Goal: Information Seeking & Learning: Learn about a topic

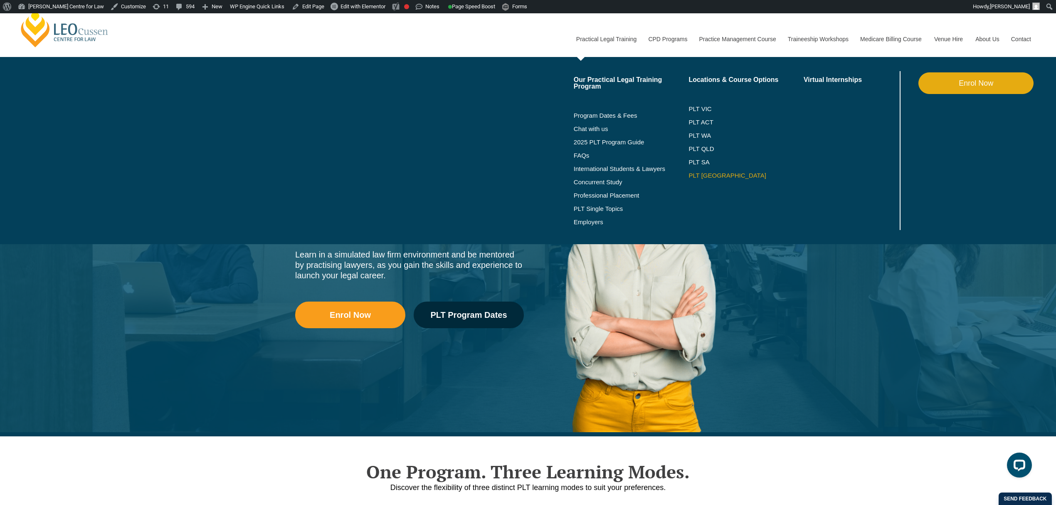
click at [694, 173] on link "PLT [GEOGRAPHIC_DATA]" at bounding box center [745, 175] width 115 height 7
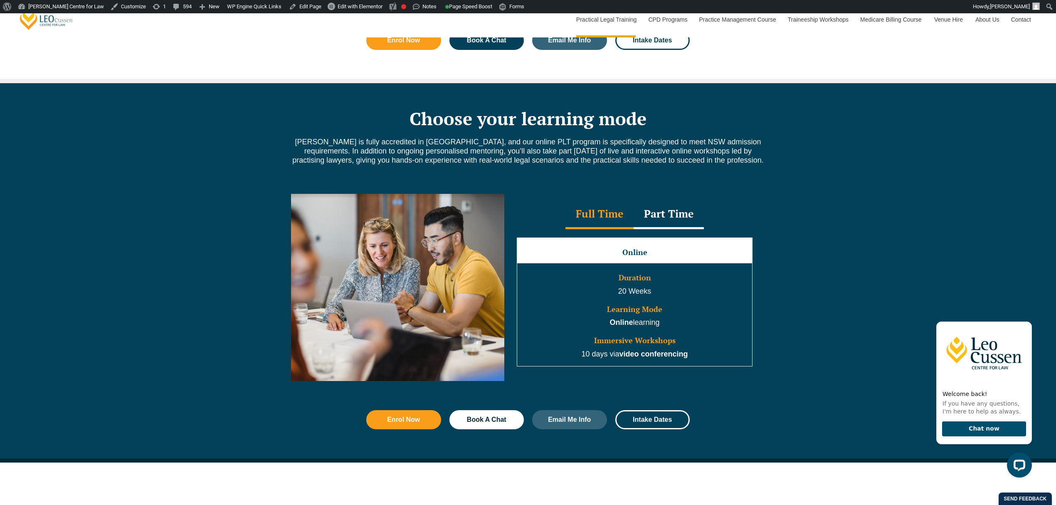
scroll to position [665, 0]
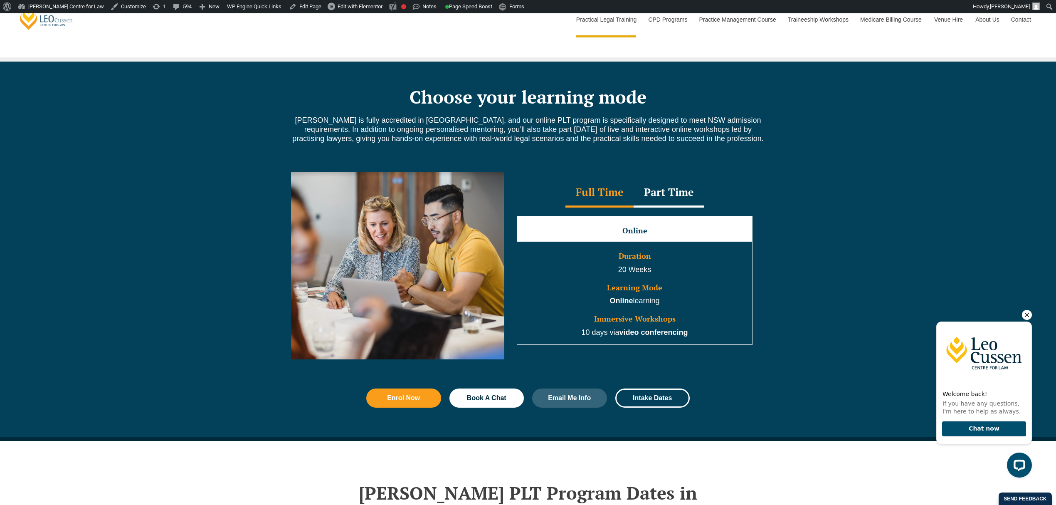
click at [1027, 311] on icon "Hide greeting" at bounding box center [1027, 315] width 10 height 10
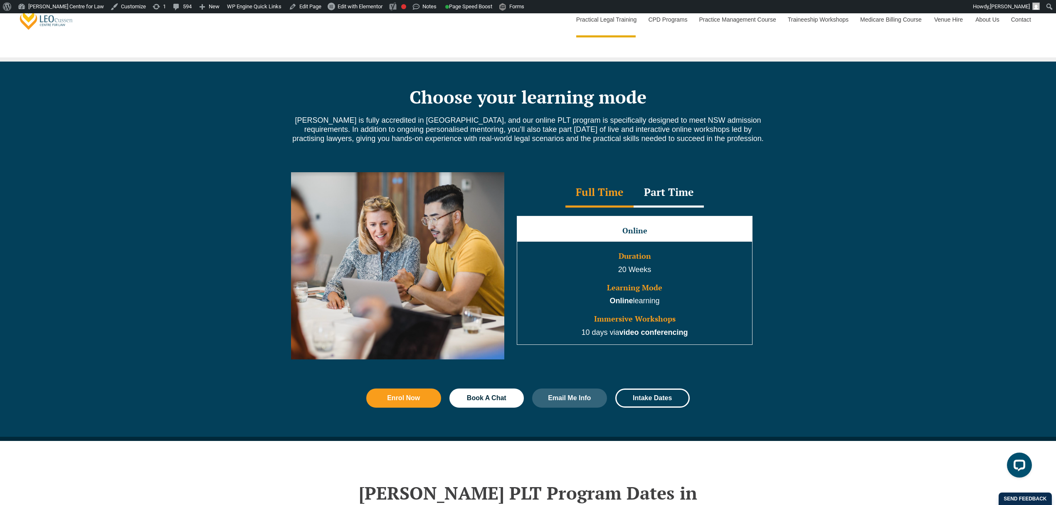
click at [170, 213] on div "Full Time Part Time Full Time Online Duration 20 Weeks Learning Mode Online lea…" at bounding box center [528, 272] width 1056 height 224
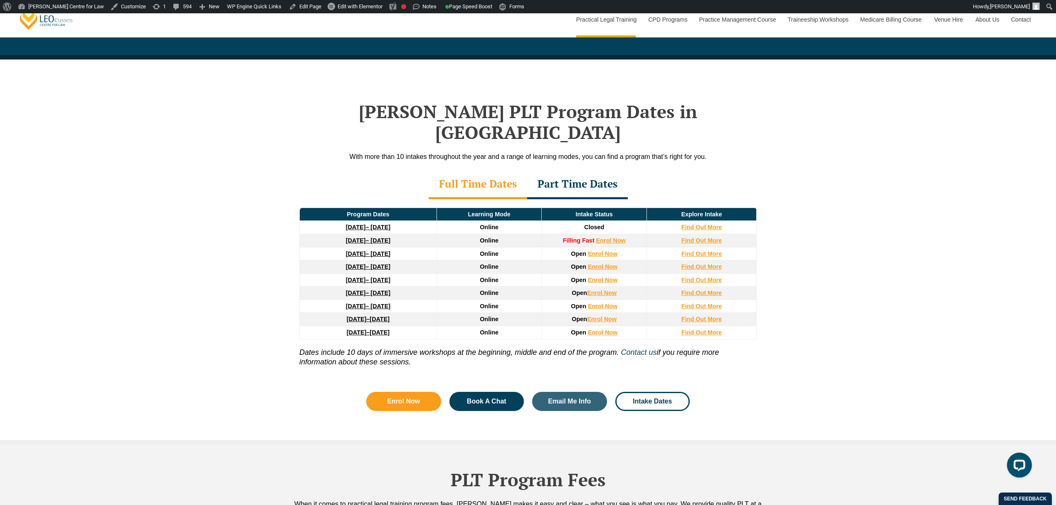
scroll to position [1053, 0]
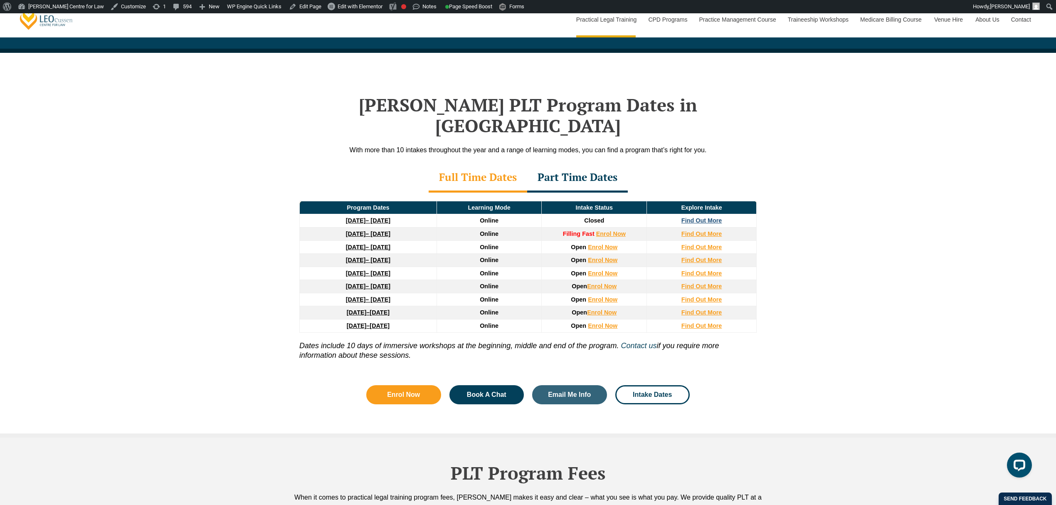
click at [698, 217] on strong "Find Out More" at bounding box center [701, 220] width 41 height 7
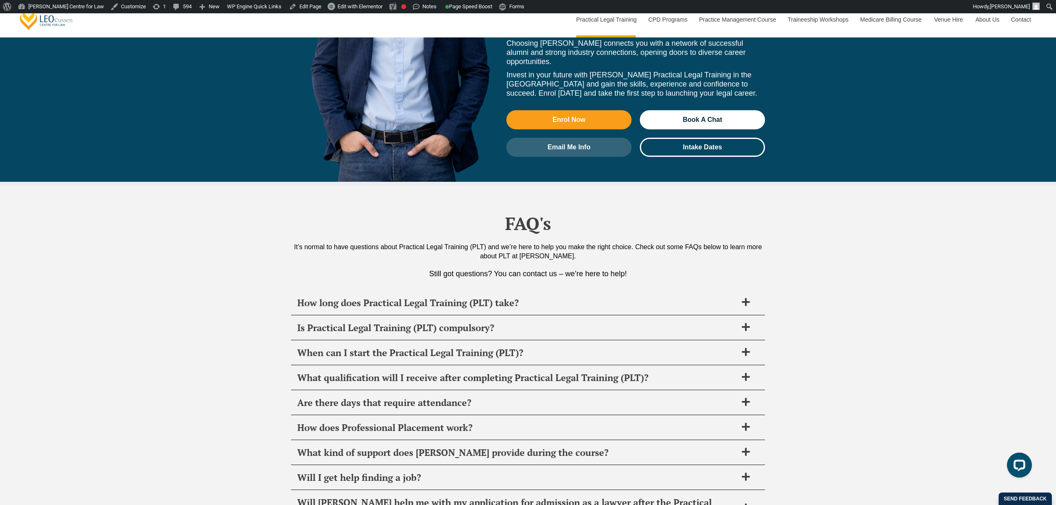
scroll to position [4046, 0]
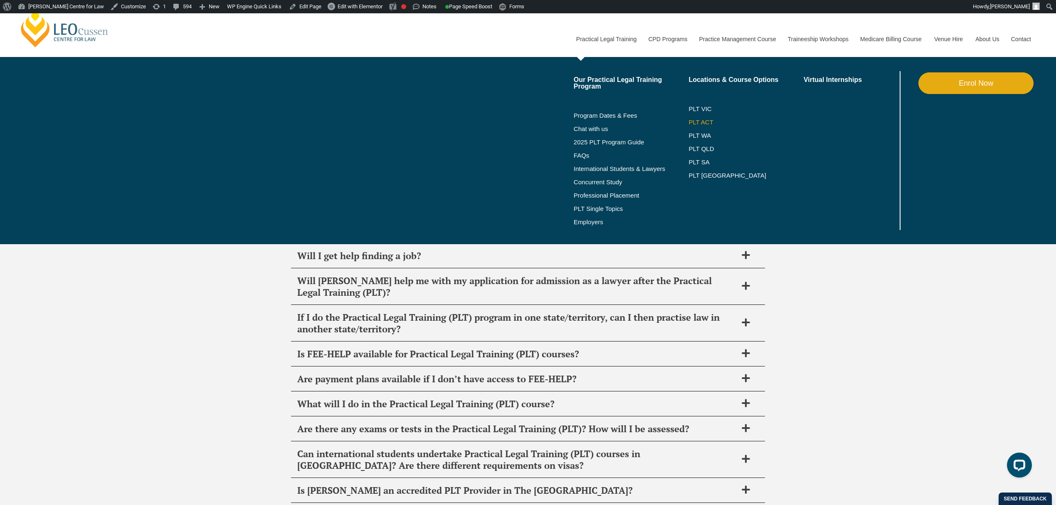
click at [709, 122] on link "PLT ACT" at bounding box center [745, 122] width 115 height 7
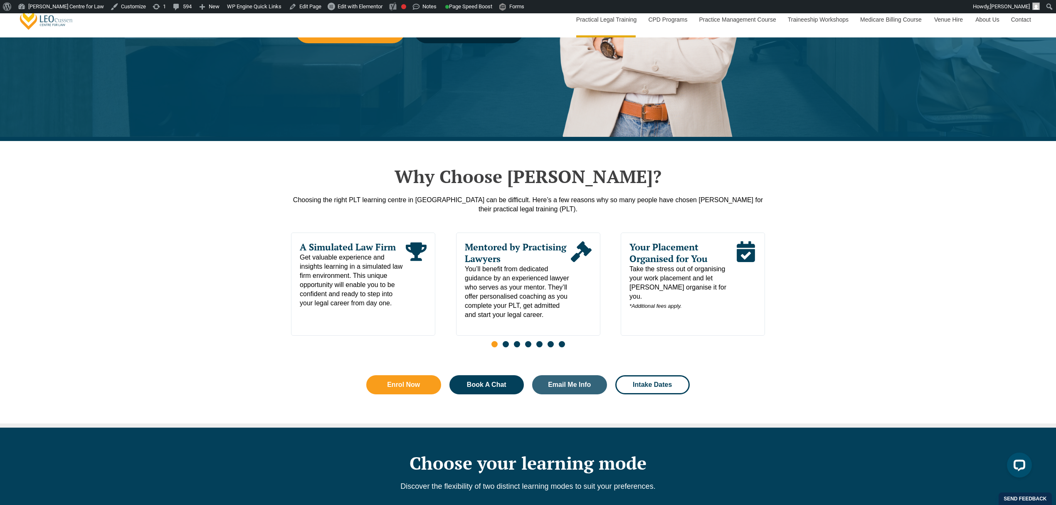
scroll to position [388, 0]
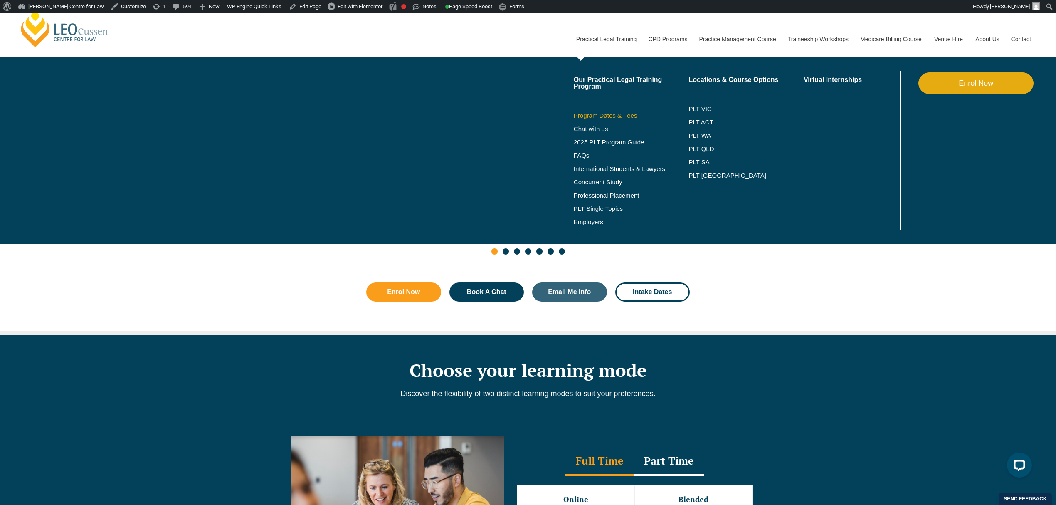
click at [598, 112] on link "Program Dates & Fees" at bounding box center [631, 115] width 115 height 7
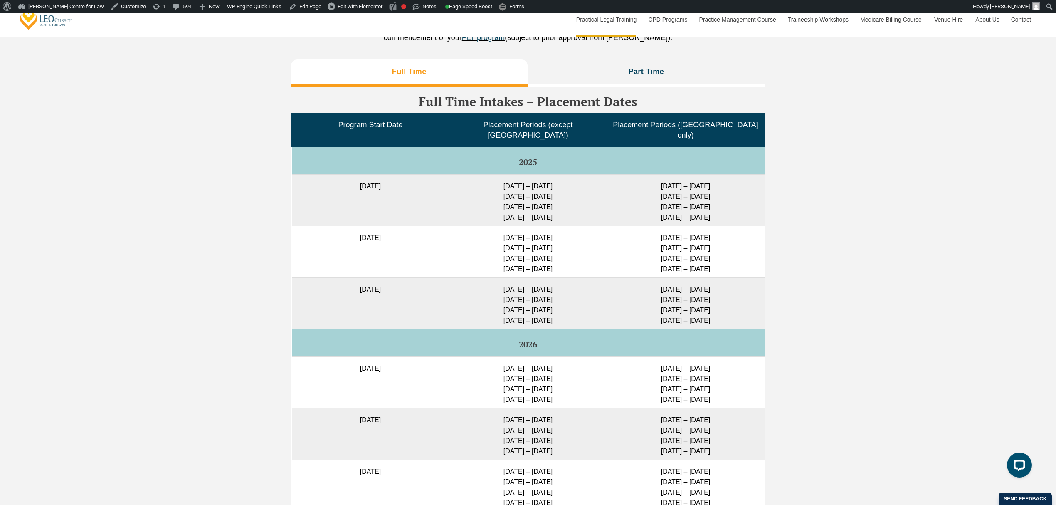
scroll to position [2105, 0]
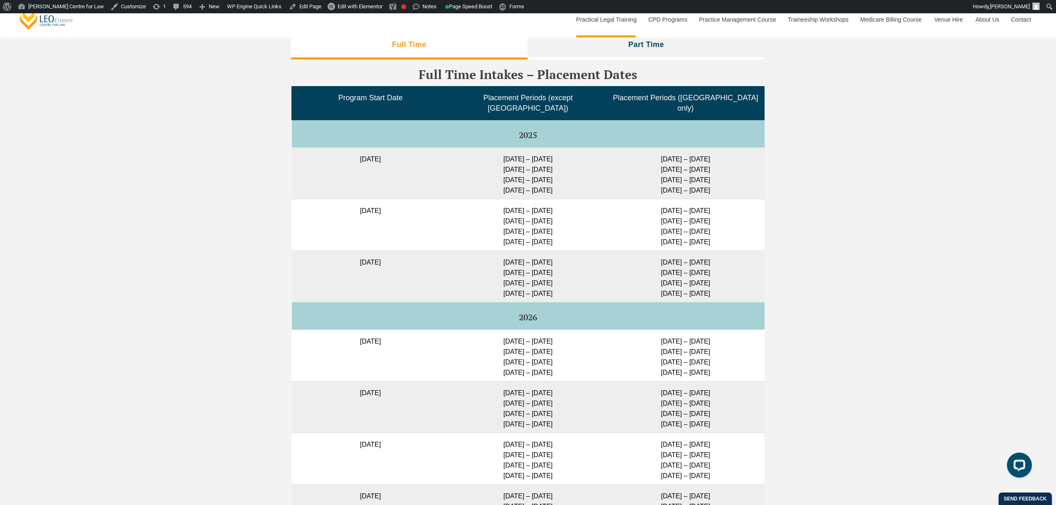
click at [249, 223] on div "Full Time Part Time Full Time Intakes – Placement Dates Program Start Date Plac…" at bounding box center [528, 348] width 1056 height 641
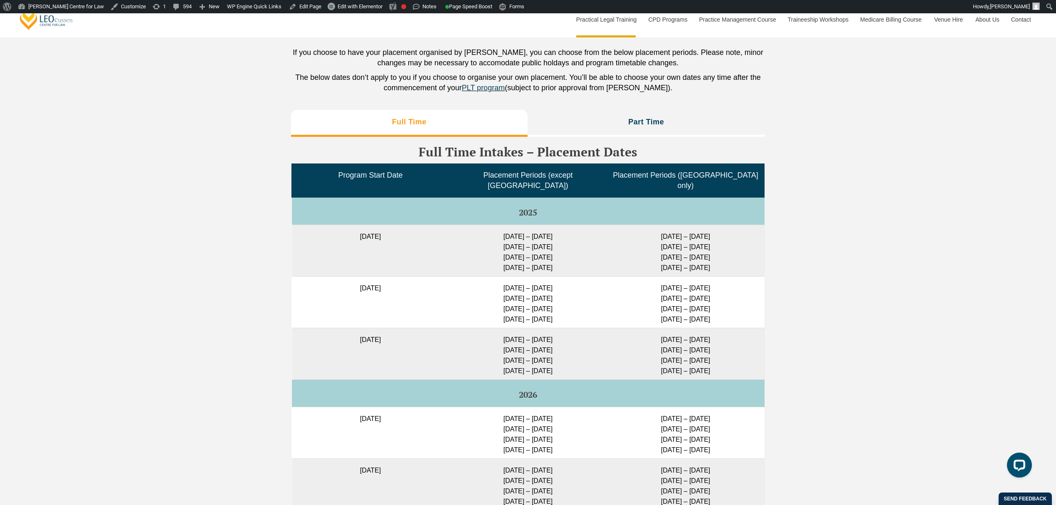
scroll to position [2050, 0]
